Goal: Find specific page/section: Find specific page/section

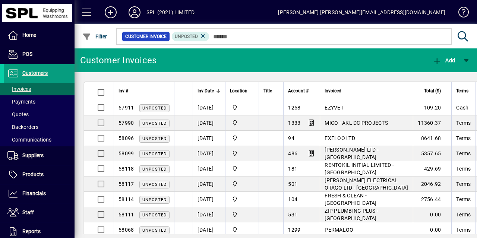
scroll to position [44, 0]
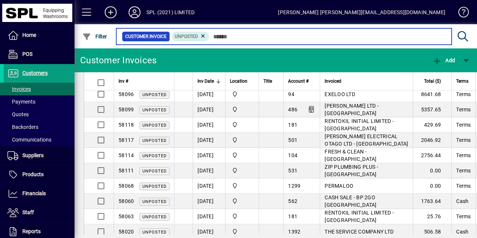
click at [334, 36] on input "text" at bounding box center [327, 36] width 236 height 10
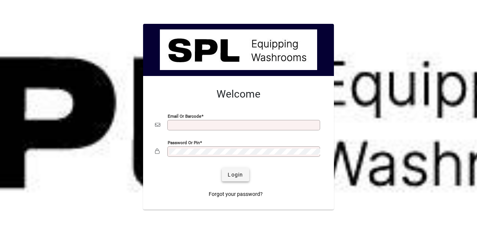
type input "**********"
click at [231, 173] on span "Login" at bounding box center [234, 175] width 15 height 8
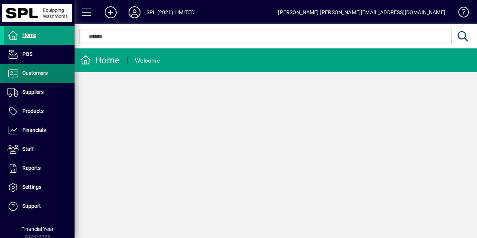
click at [48, 76] on span "Customers" at bounding box center [26, 73] width 44 height 9
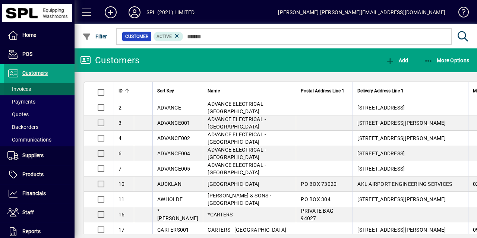
click at [21, 90] on span "Invoices" at bounding box center [18, 89] width 23 height 6
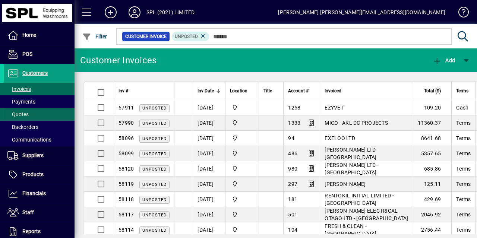
click at [32, 112] on span at bounding box center [39, 114] width 71 height 18
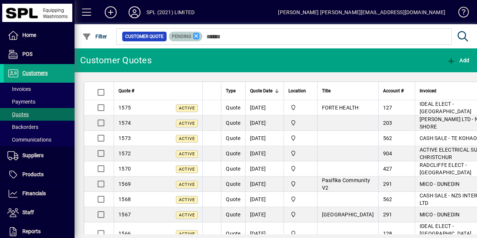
click at [195, 35] on icon at bounding box center [196, 36] width 7 height 7
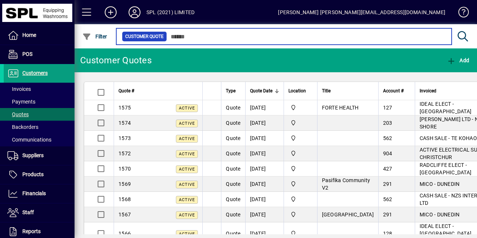
click at [195, 35] on input "text" at bounding box center [306, 36] width 278 height 10
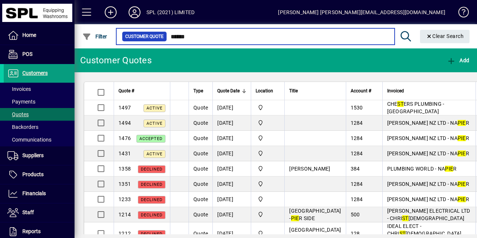
click at [199, 39] on input "******" at bounding box center [277, 36] width 221 height 10
type input "*"
